Goal: Navigation & Orientation: Find specific page/section

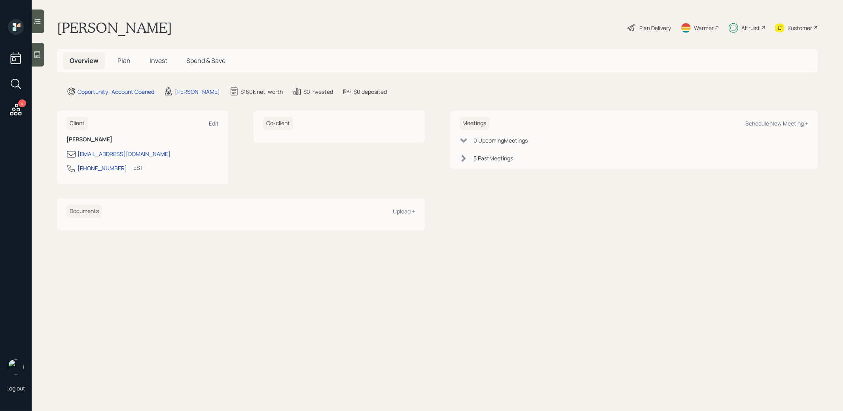
click at [123, 61] on span "Plan" at bounding box center [123, 60] width 13 height 9
